Goal: Check status: Check status

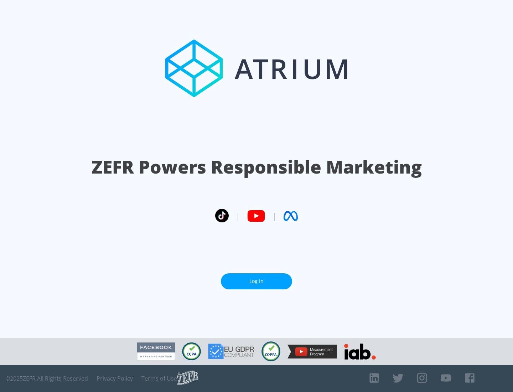
click at [256, 281] on link "Log In" at bounding box center [256, 281] width 71 height 16
